Goal: Navigation & Orientation: Understand site structure

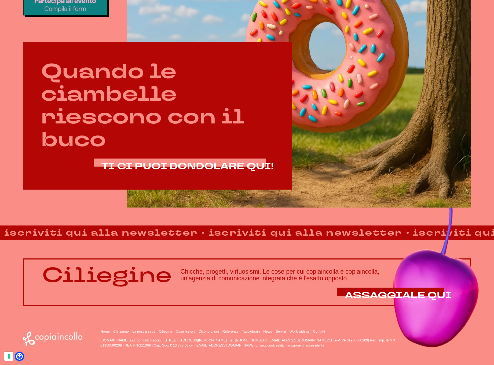
scroll to position [311, 0]
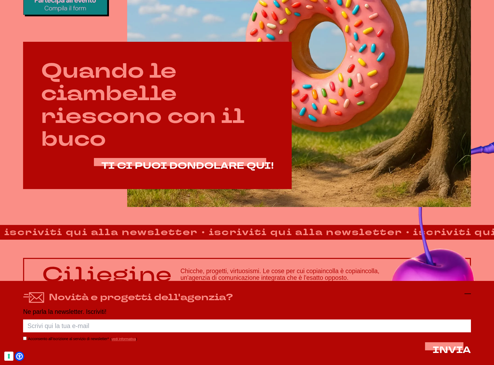
click at [466, 292] on icon at bounding box center [467, 294] width 6 height 6
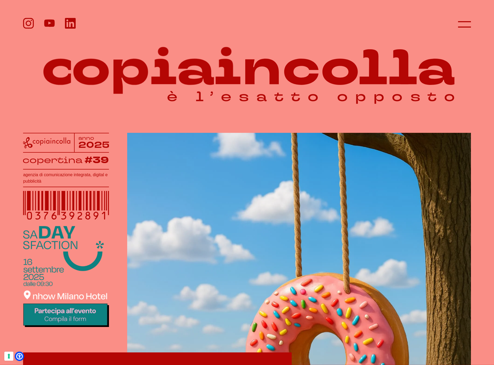
scroll to position [0, 0]
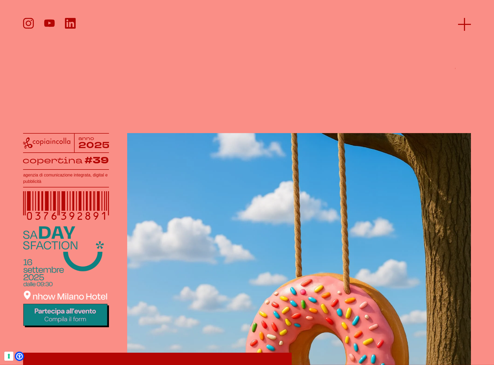
click at [461, 23] on icon at bounding box center [464, 24] width 13 height 13
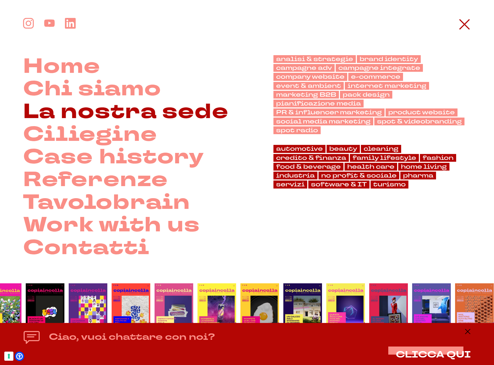
click at [88, 108] on link "La nostra sede" at bounding box center [125, 112] width 205 height 23
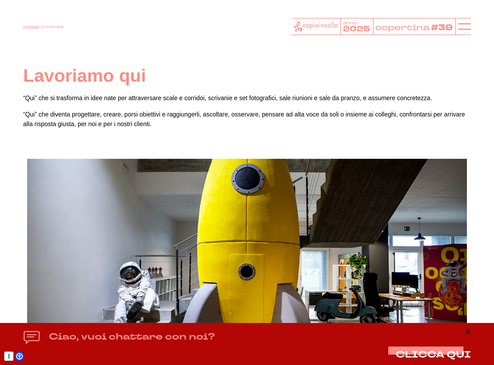
click at [24, 27] on link "homepage" at bounding box center [31, 27] width 16 height 4
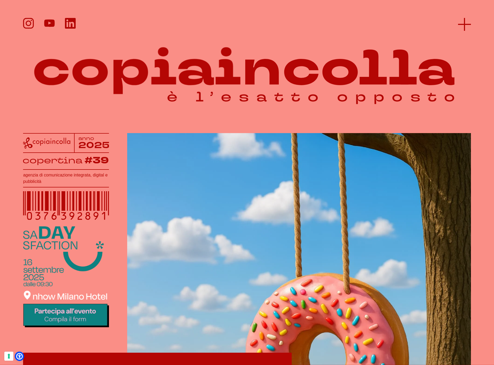
click at [468, 24] on line at bounding box center [464, 24] width 13 height 0
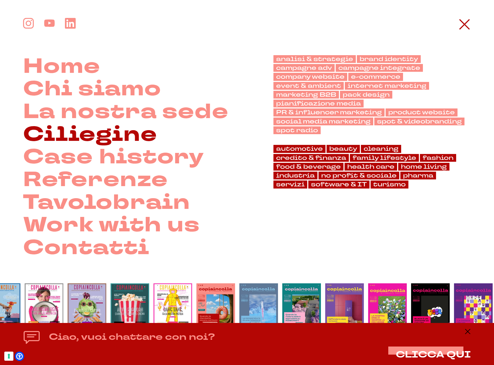
click at [94, 133] on link "Ciliegine" at bounding box center [90, 134] width 134 height 23
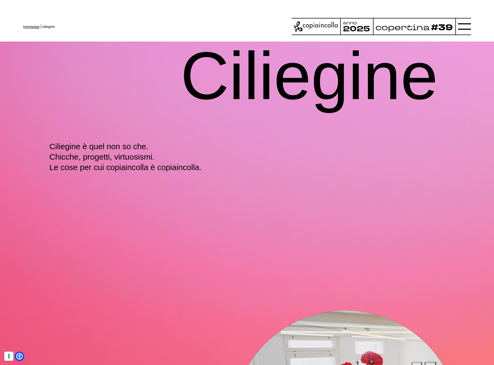
click at [31, 27] on link "homepage" at bounding box center [31, 27] width 16 height 4
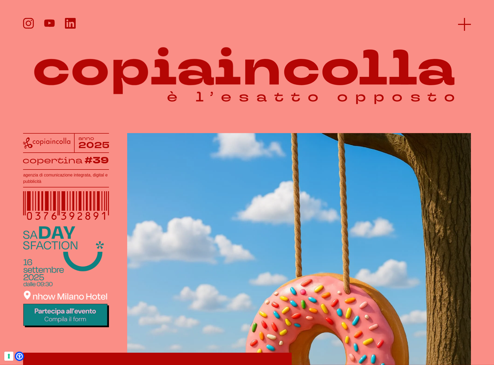
click at [471, 23] on icon at bounding box center [464, 24] width 13 height 13
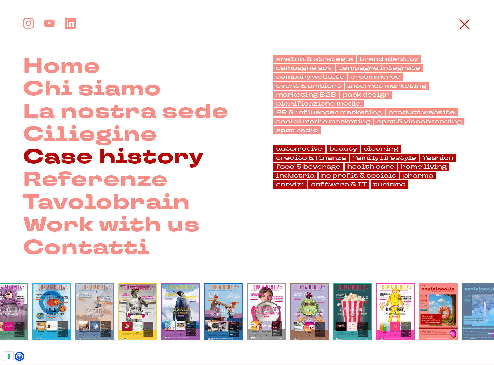
click at [127, 153] on link "Case history" at bounding box center [113, 157] width 181 height 23
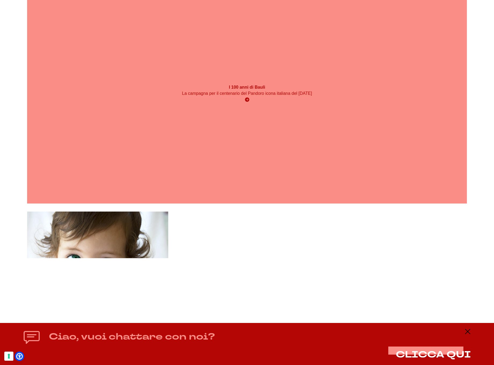
scroll to position [2232, 0]
